Goal: Information Seeking & Learning: Check status

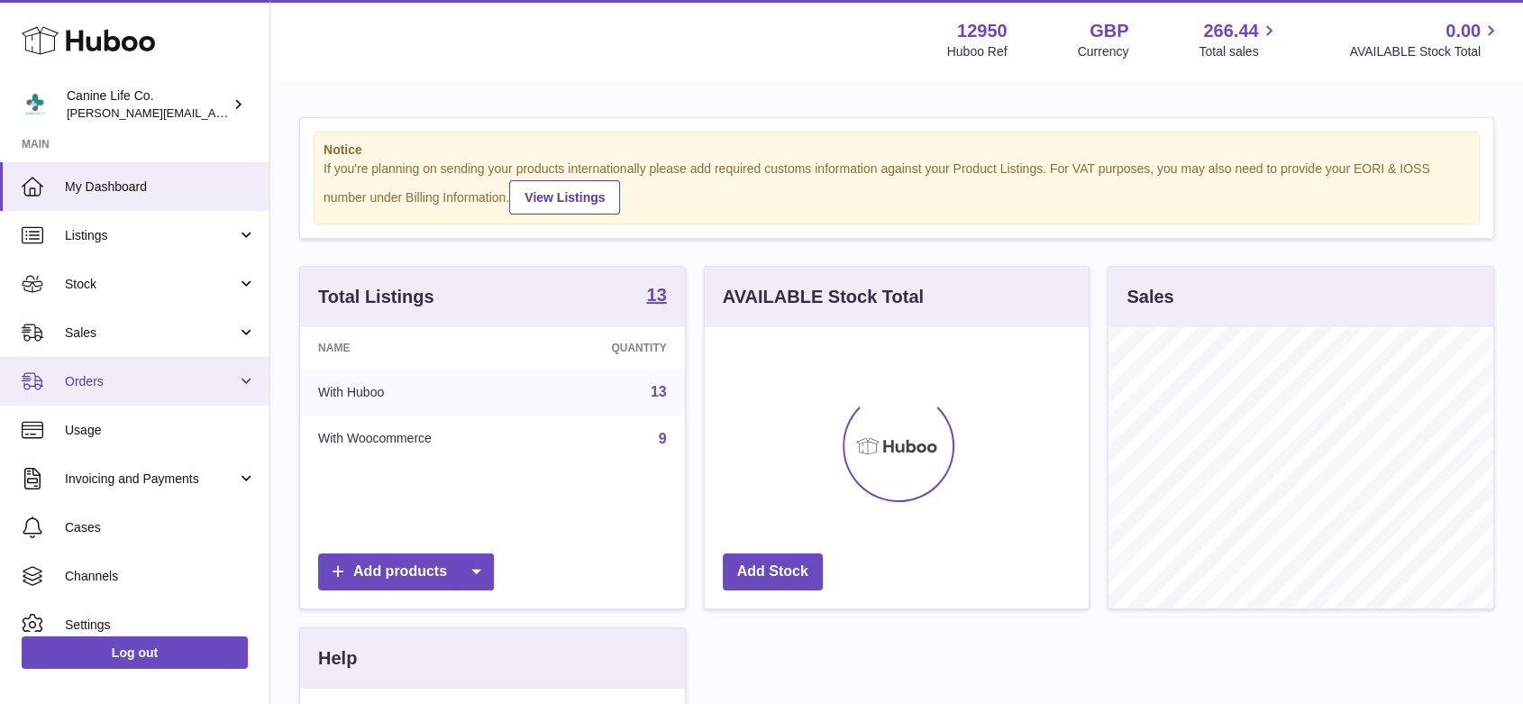
scroll to position [281, 384]
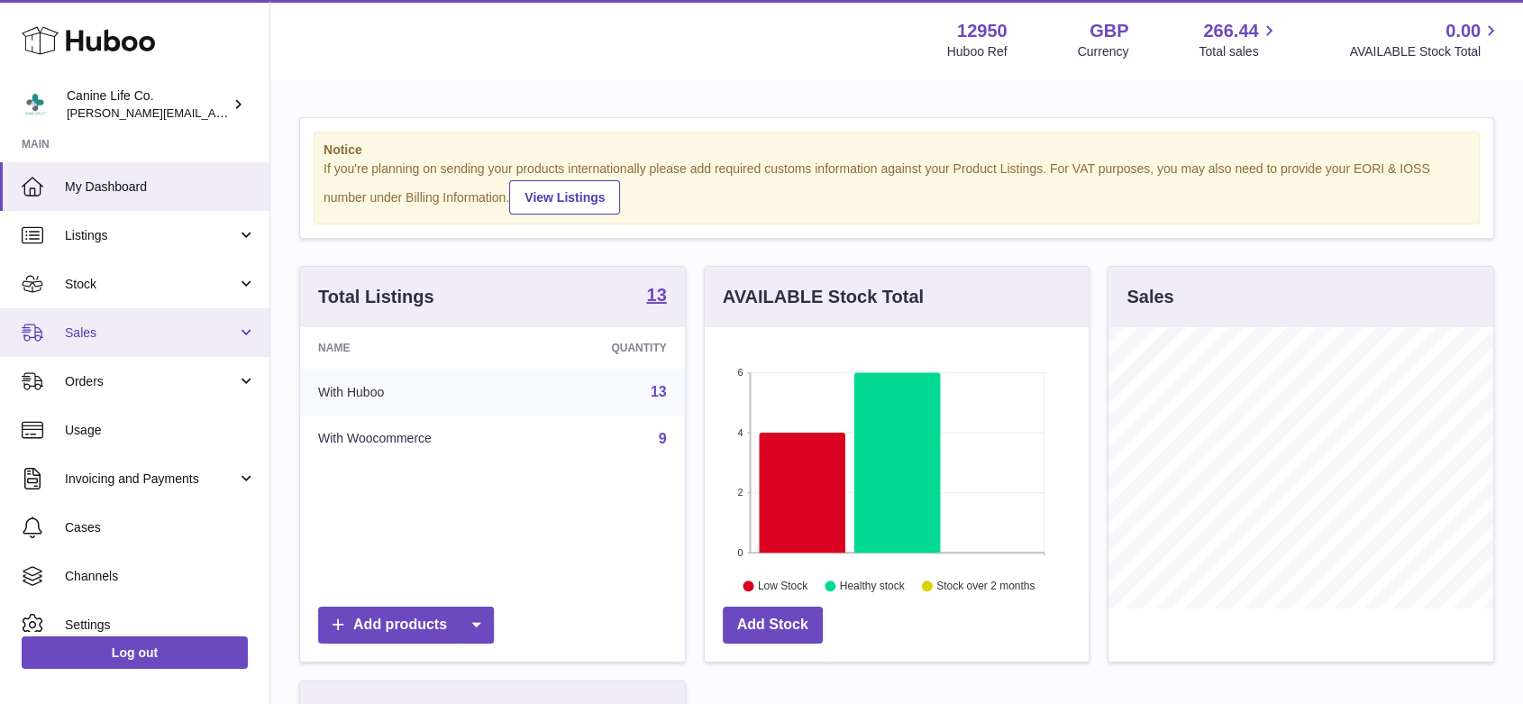
click at [128, 337] on span "Sales" at bounding box center [151, 333] width 172 height 17
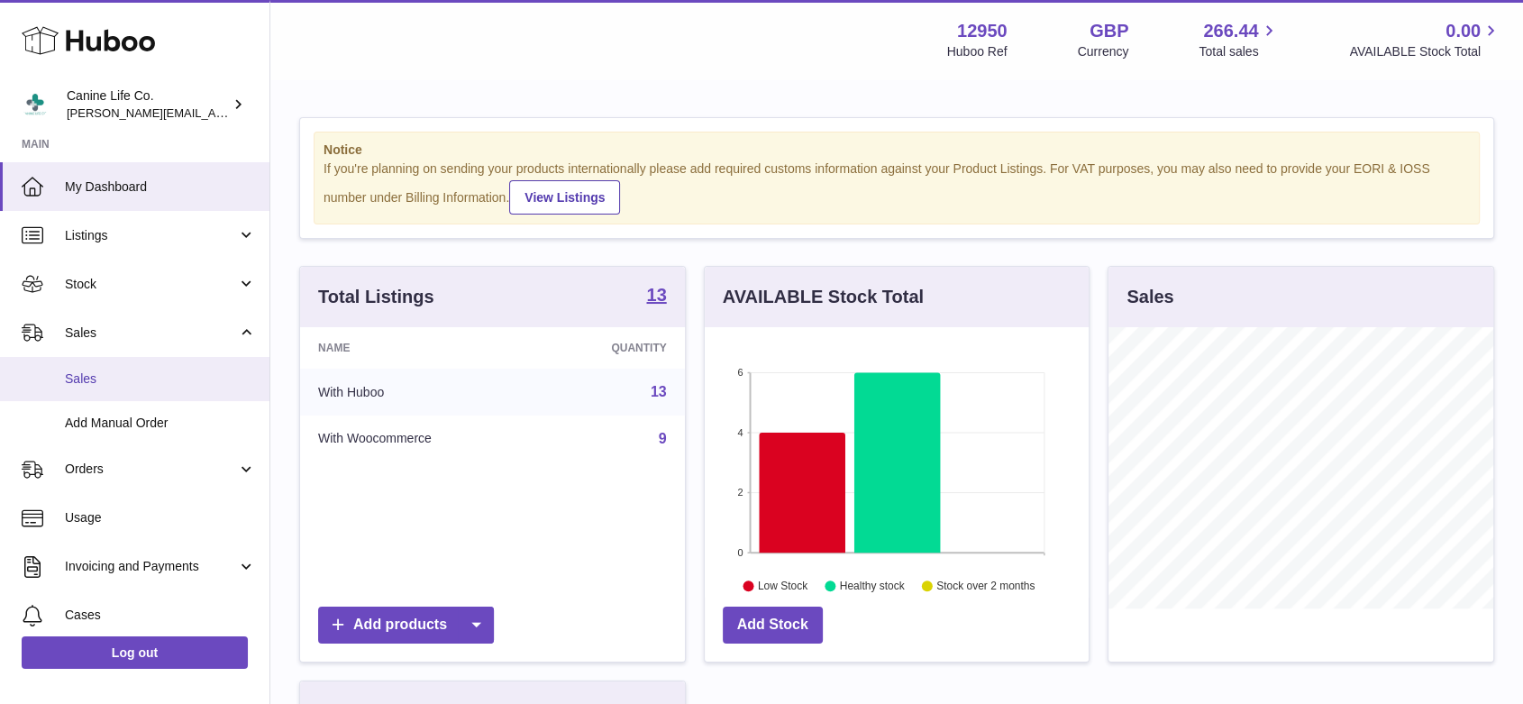
click at [137, 389] on link "Sales" at bounding box center [135, 379] width 270 height 44
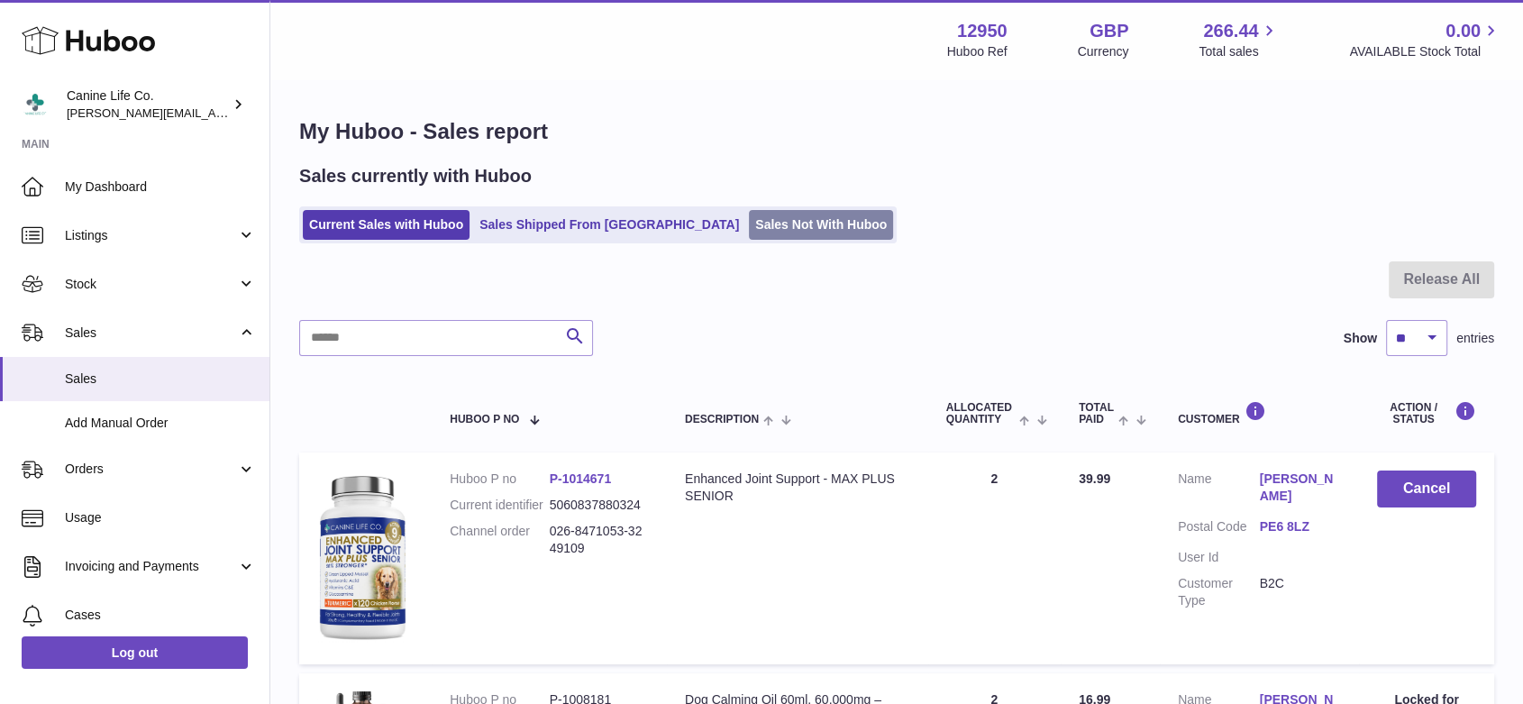
click at [759, 223] on link "Sales Not With Huboo" at bounding box center [821, 225] width 144 height 30
